Goal: Task Accomplishment & Management: Manage account settings

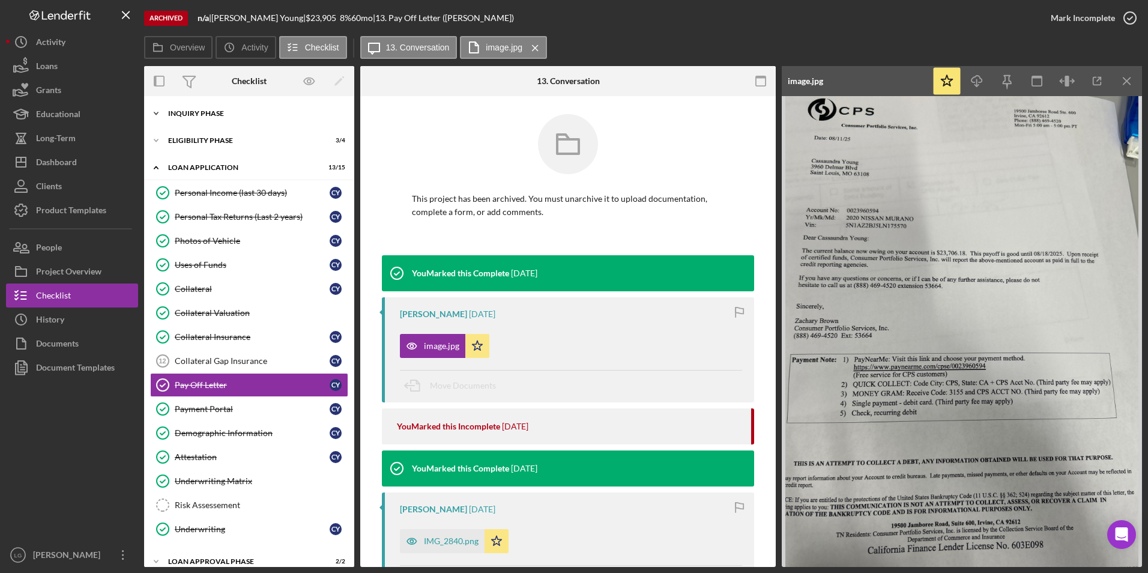
click at [219, 116] on div "Inquiry Phase" at bounding box center [253, 113] width 171 height 7
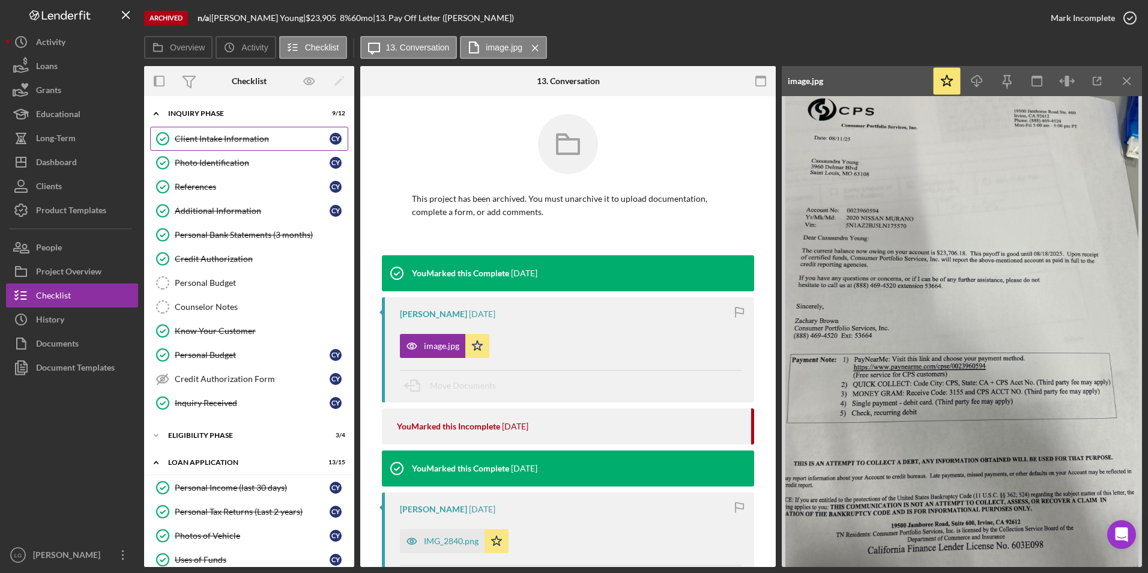
click at [218, 146] on link "Client Intake Information Client Intake Information C Y" at bounding box center [249, 139] width 198 height 24
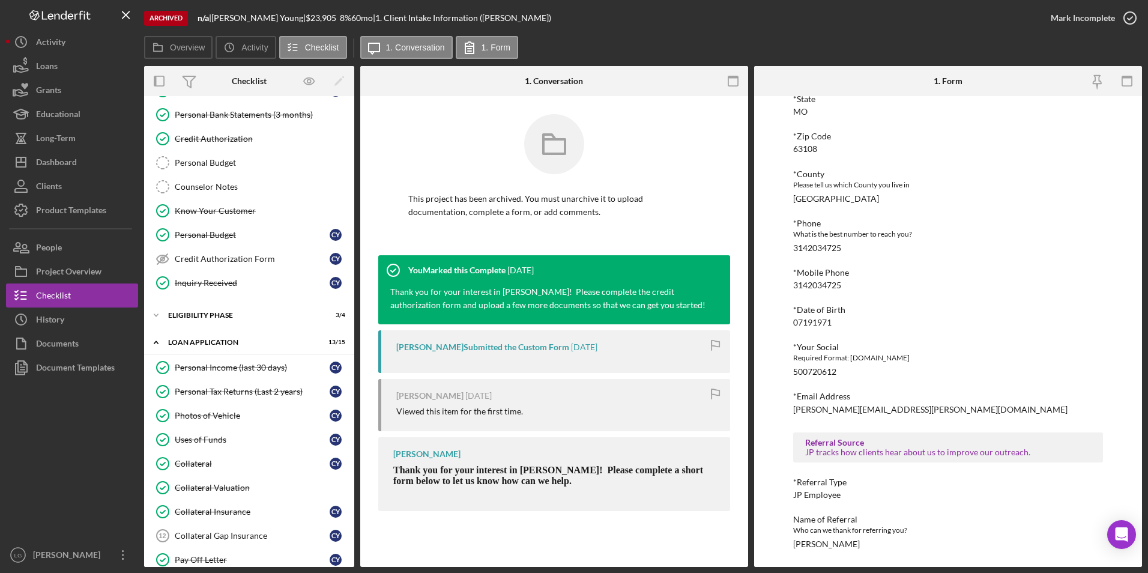
scroll to position [360, 0]
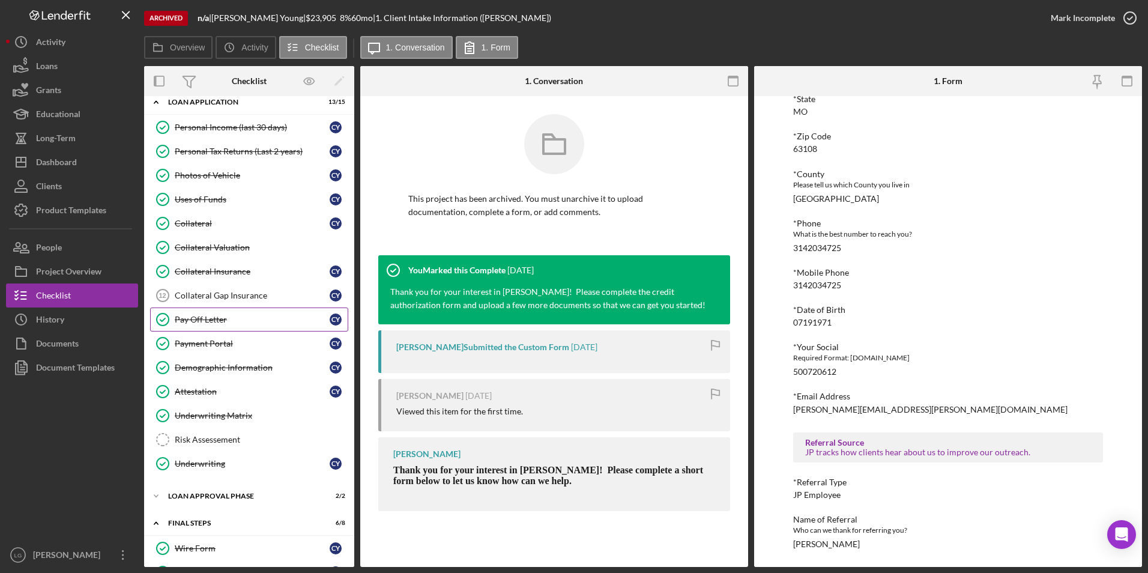
click at [241, 325] on link "Pay Off Letter Pay Off Letter C Y" at bounding box center [249, 320] width 198 height 24
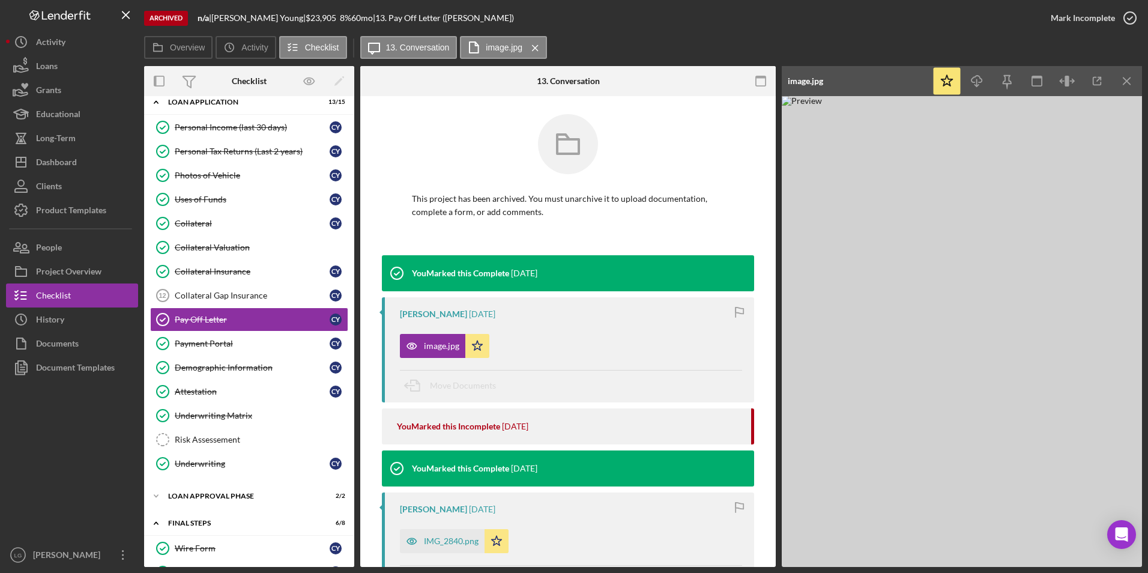
drag, startPoint x: 634, startPoint y: 40, endPoint x: 634, endPoint y: -28, distance: 67.9
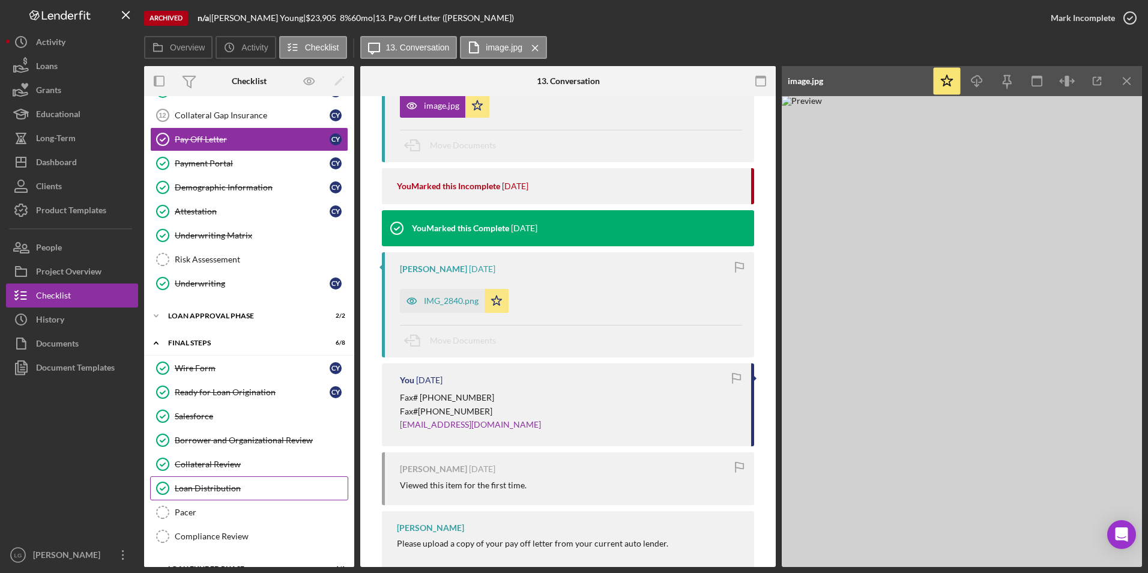
scroll to position [592, 0]
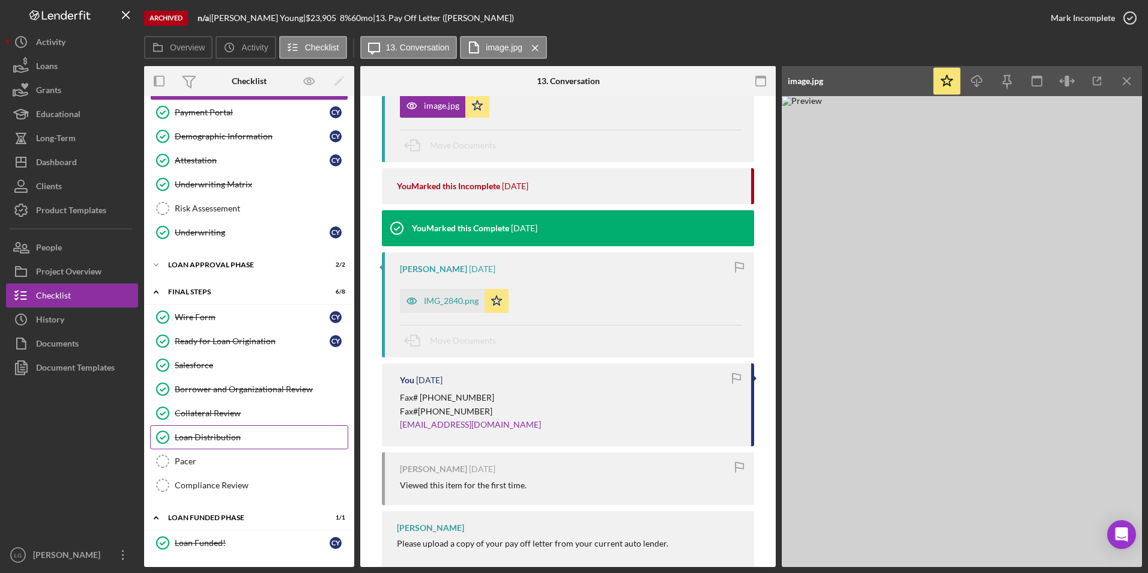
drag, startPoint x: 255, startPoint y: 438, endPoint x: 263, endPoint y: 431, distance: 11.0
click at [255, 438] on div "Loan Distribution" at bounding box center [261, 437] width 173 height 10
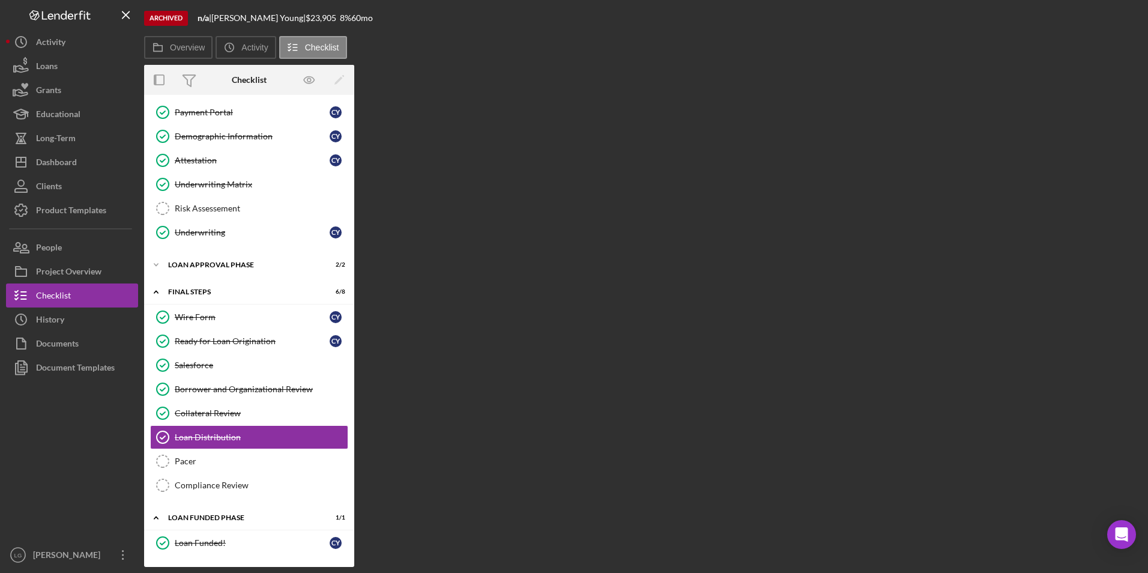
scroll to position [592, 0]
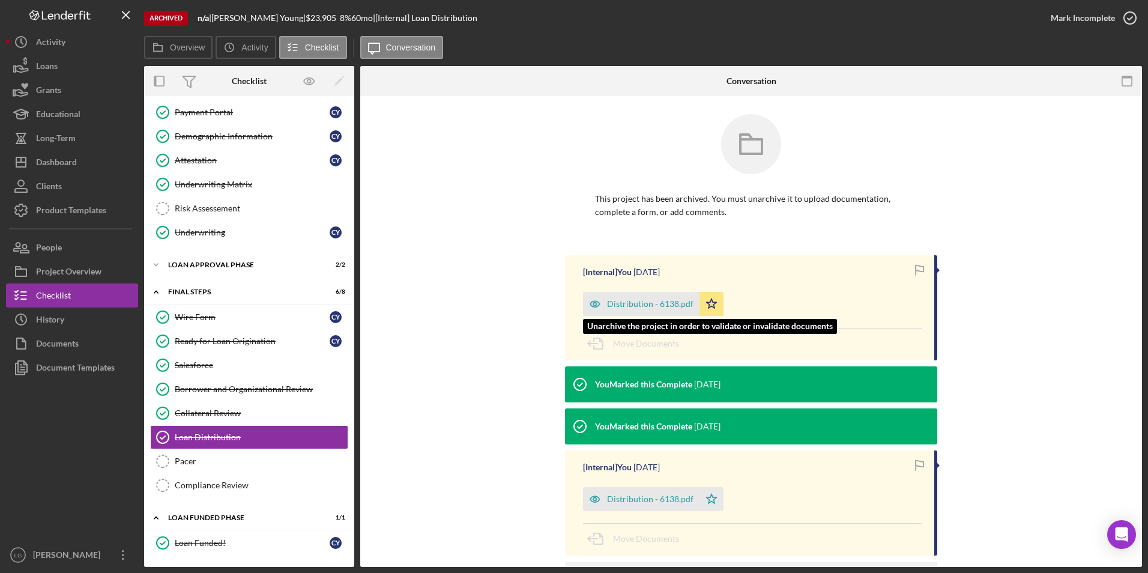
click at [644, 311] on div "Distribution - 6138.pdf" at bounding box center [641, 304] width 117 height 24
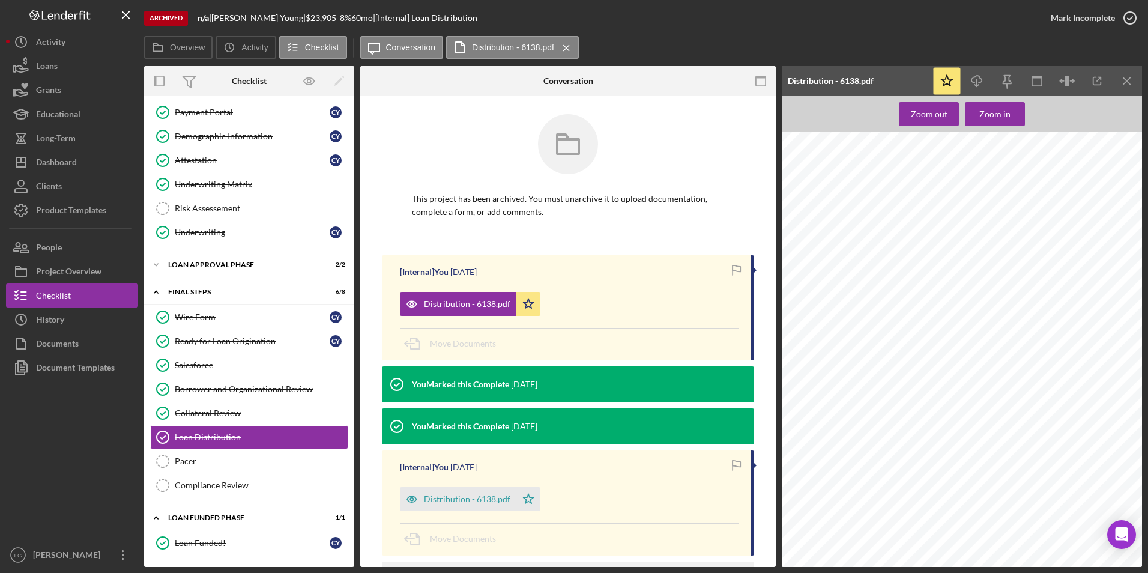
scroll to position [300, 0]
click at [88, 163] on button "Icon/Dashboard Dashboard" at bounding box center [72, 162] width 132 height 24
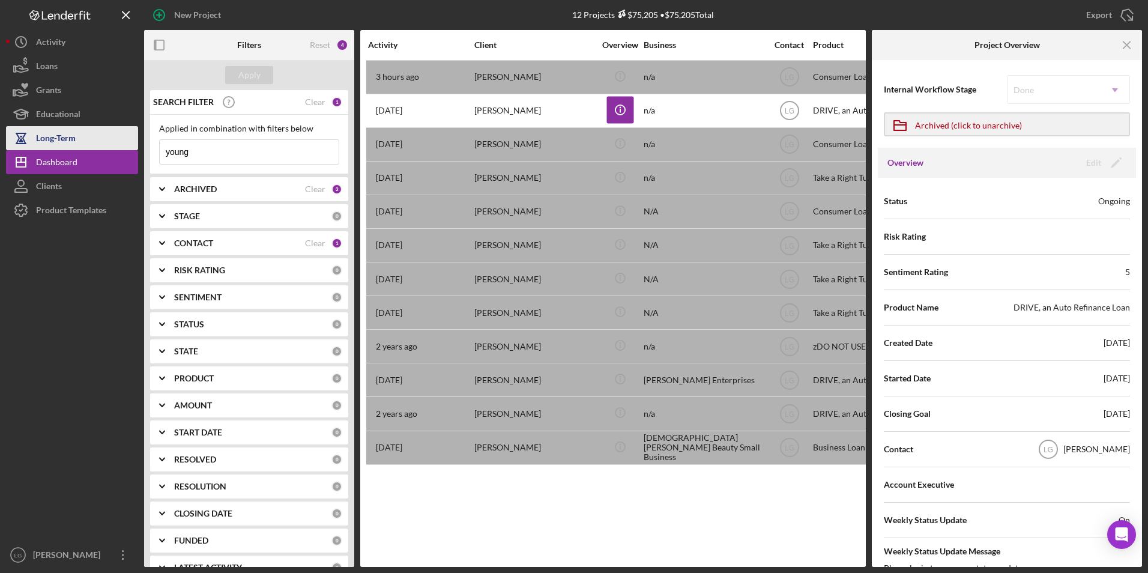
drag, startPoint x: 168, startPoint y: 142, endPoint x: 117, endPoint y: 138, distance: 51.8
click at [117, 138] on div "New Project 12 Projects $75,205 • $75,205 Total young Export Icon/Export Filter…" at bounding box center [574, 283] width 1136 height 567
click at [259, 67] on div "Apply" at bounding box center [249, 75] width 22 height 18
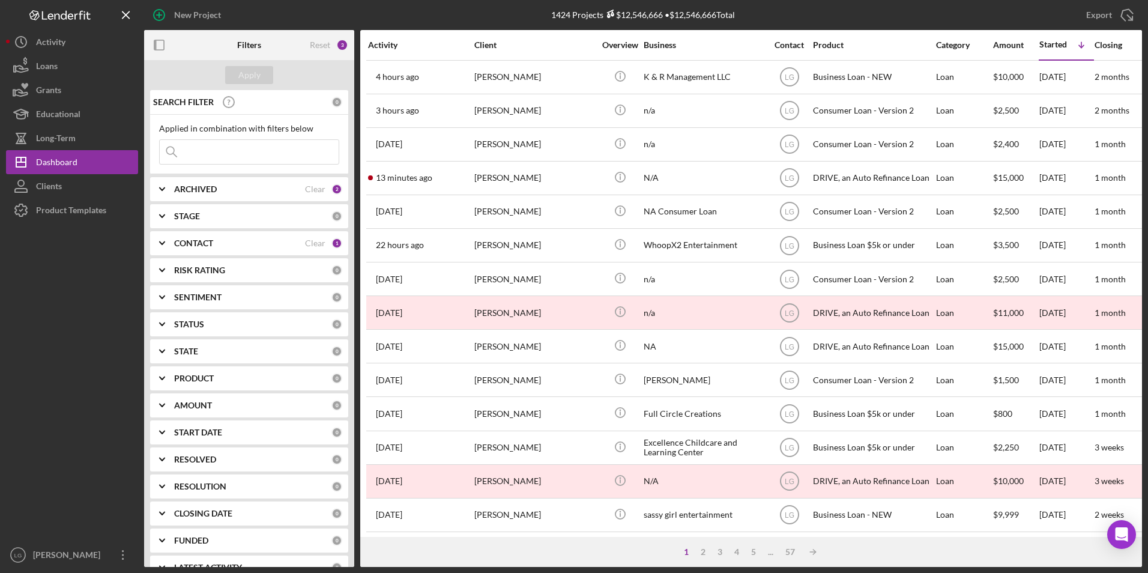
click at [208, 192] on b "ARCHIVED" at bounding box center [195, 189] width 43 height 10
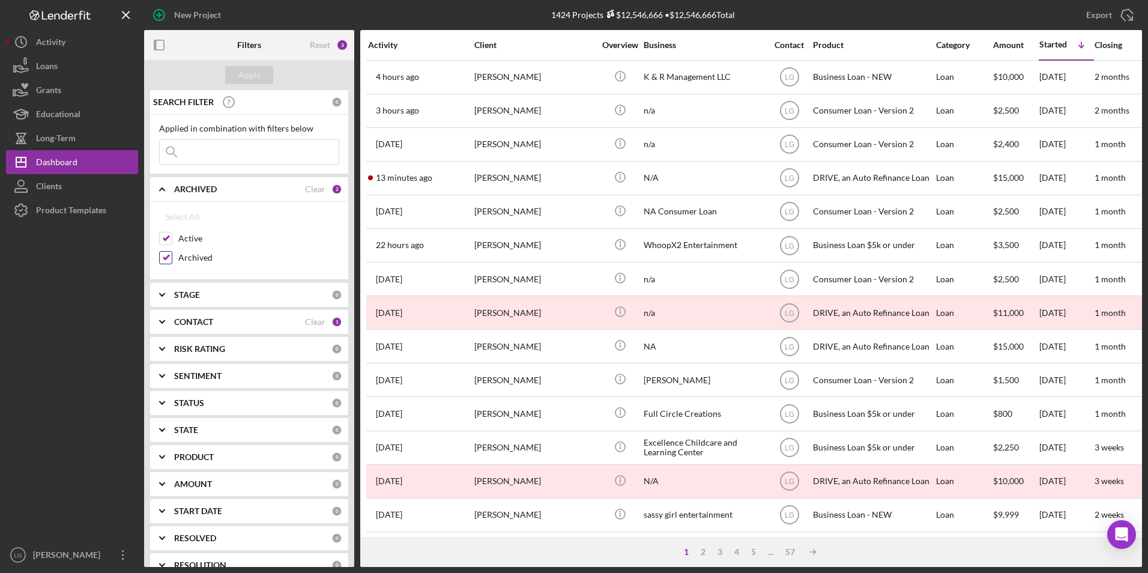
click at [161, 253] on input "Archived" at bounding box center [166, 258] width 12 height 12
checkbox input "false"
click at [241, 69] on div "Apply" at bounding box center [249, 75] width 22 height 18
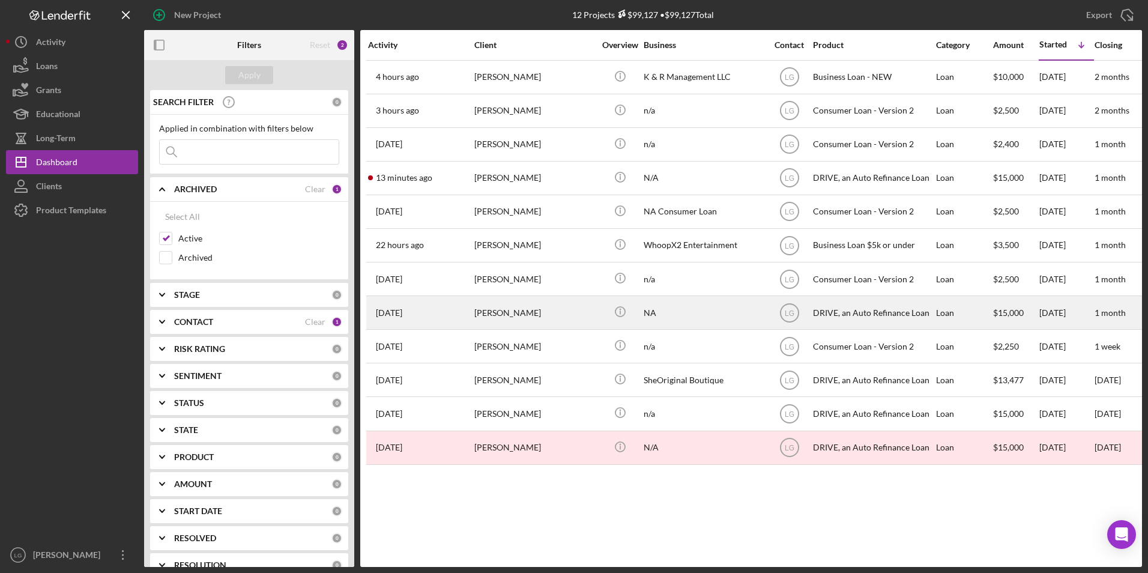
click at [505, 310] on div "[PERSON_NAME]" at bounding box center [535, 313] width 120 height 32
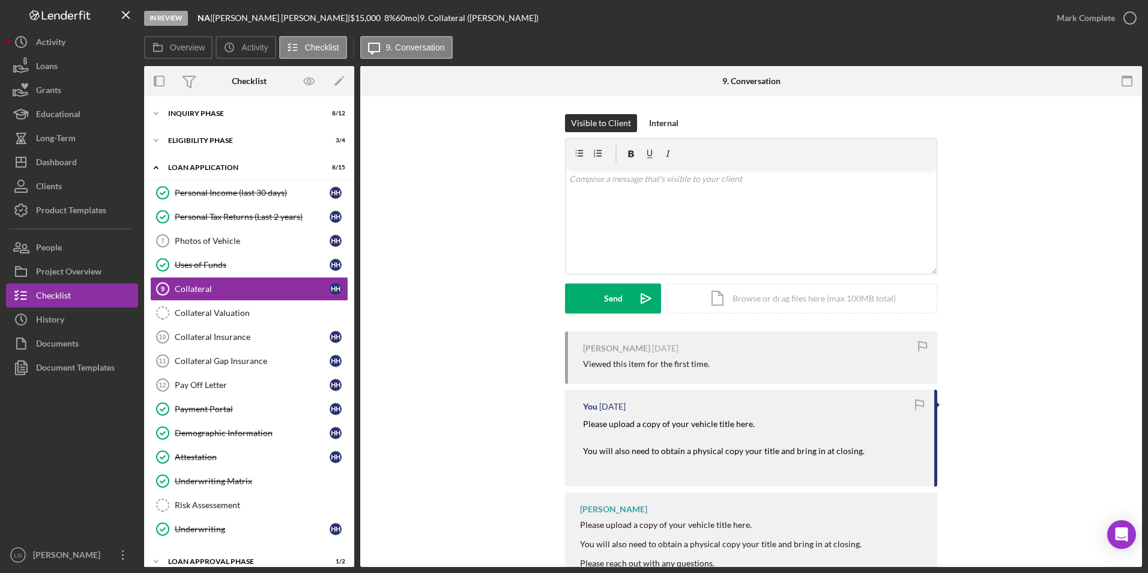
click at [100, 234] on div "Icon/History Activity Loans Grants Educational Long-Term Icon/Dashboard Dashboa…" at bounding box center [72, 298] width 132 height 537
click at [80, 256] on button "People" at bounding box center [72, 247] width 132 height 24
